Goal: Transaction & Acquisition: Purchase product/service

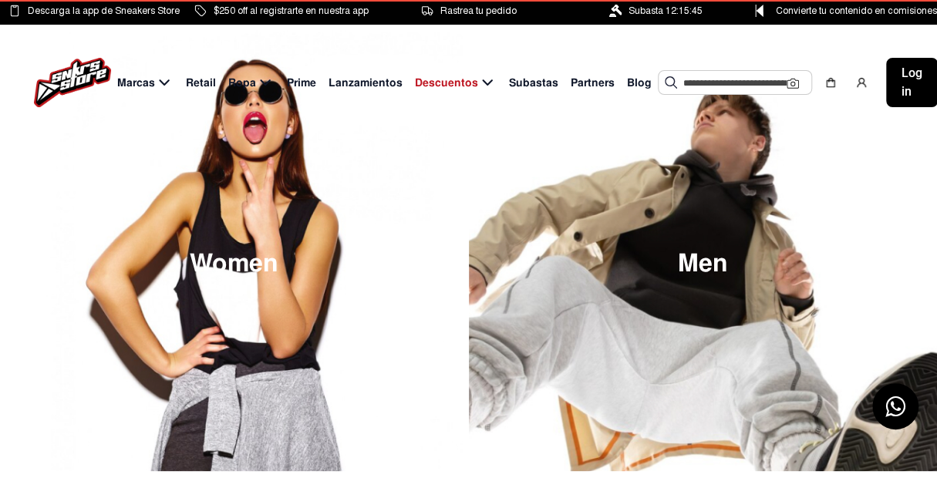
click at [672, 77] on div at bounding box center [735, 82] width 140 height 23
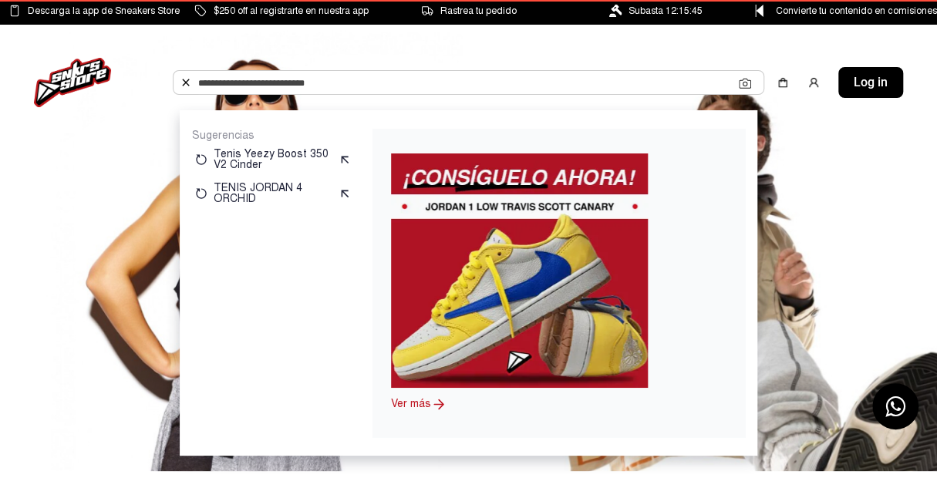
click at [673, 78] on input "text" at bounding box center [468, 82] width 540 height 23
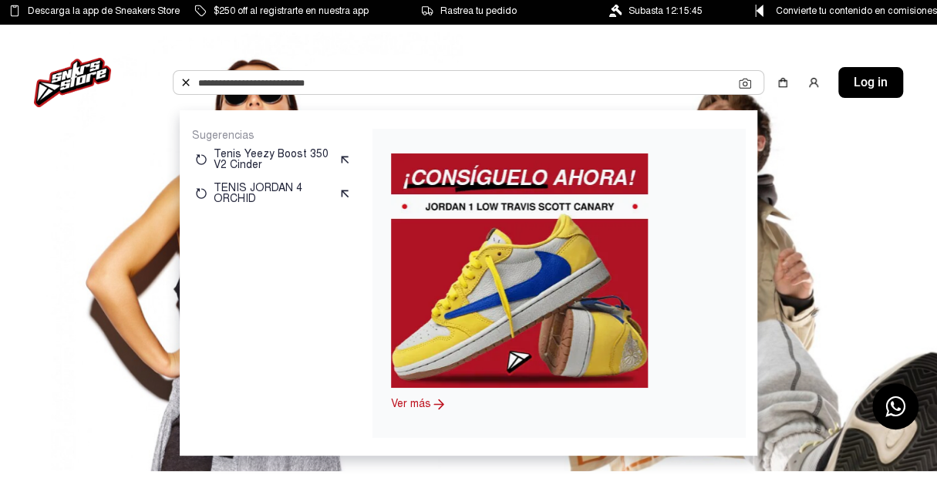
click at [673, 80] on input "text" at bounding box center [468, 82] width 540 height 23
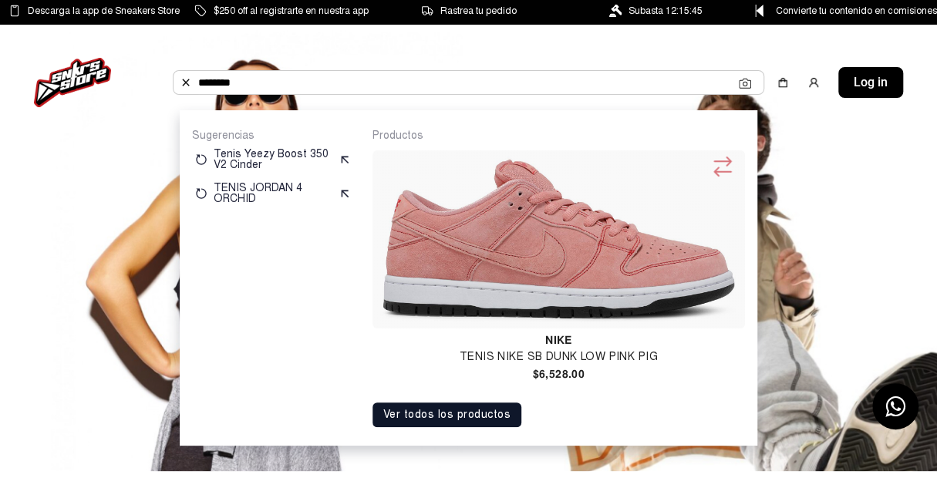
type input "********"
copy div "Nike Sb Dunk Low Pink Pig $6,528.00"
drag, startPoint x: 490, startPoint y: 348, endPoint x: 602, endPoint y: 379, distance: 116.0
click at [602, 379] on div "Nike Tenis Nike Sb Dunk Low Pink Pig $6,528.00" at bounding box center [558, 267] width 372 height 235
